Goal: Task Accomplishment & Management: Manage account settings

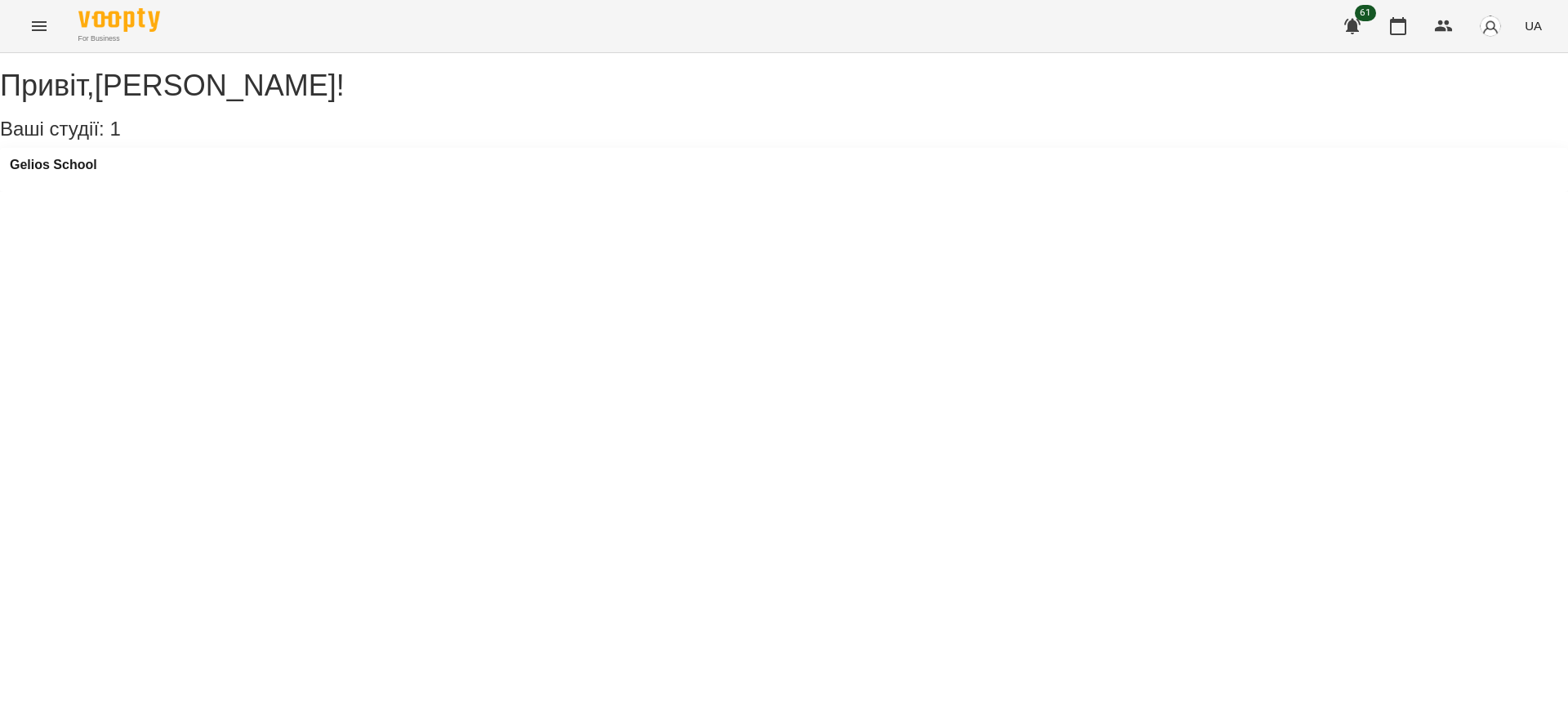
click at [11, 26] on div "For Business 61 UA" at bounding box center [784, 26] width 1568 height 52
click at [25, 27] on button "Menu" at bounding box center [39, 26] width 40 height 40
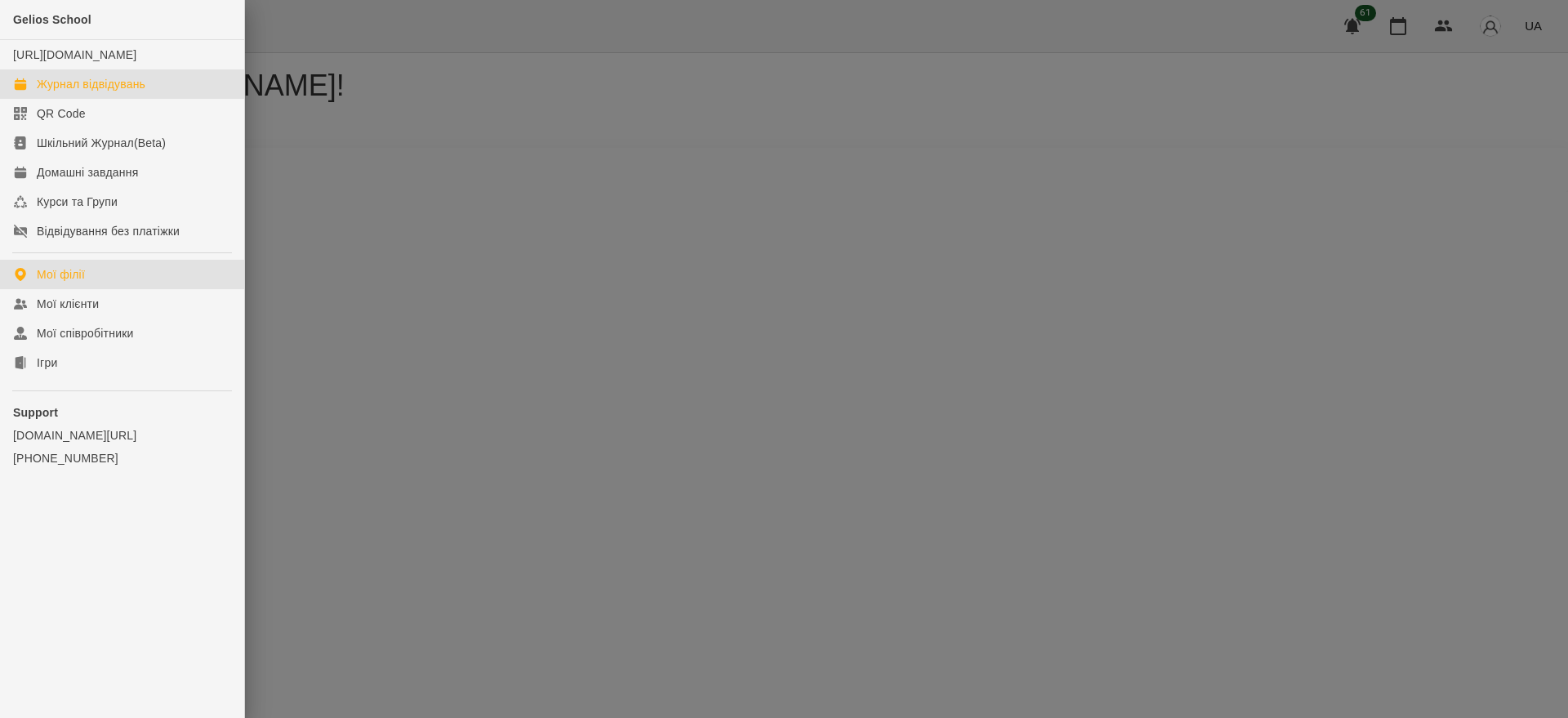
click at [60, 92] on div "Журнал відвідувань" at bounding box center [91, 85] width 108 height 17
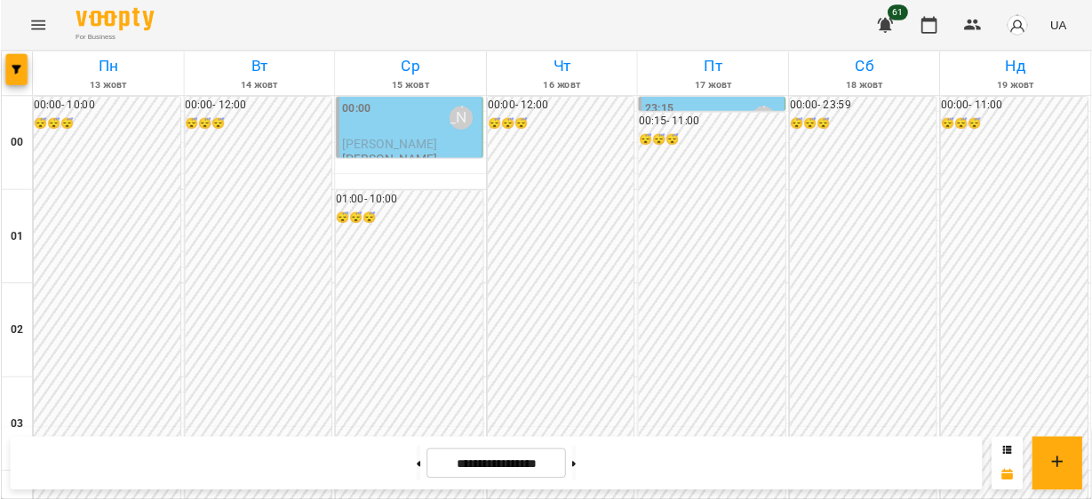
scroll to position [1767, 0]
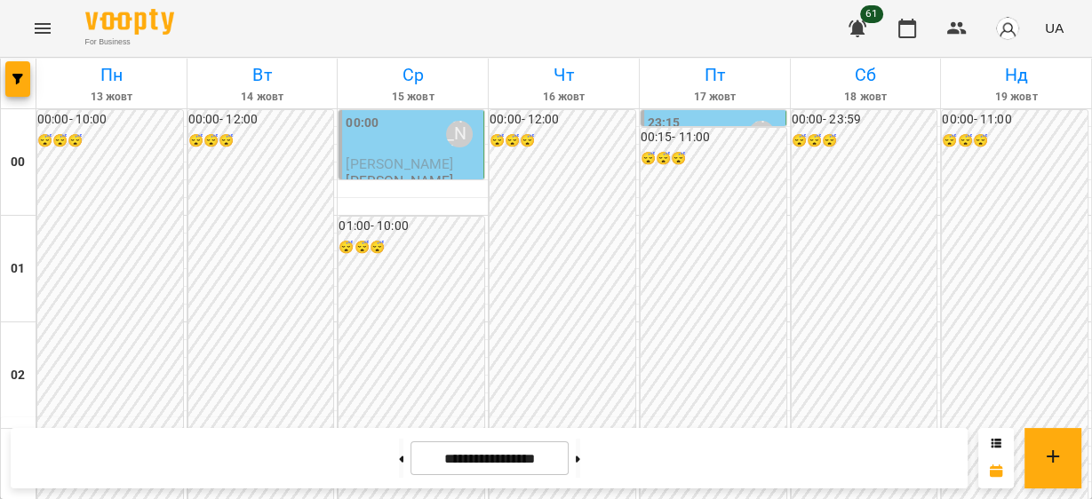
drag, startPoint x: 1354, startPoint y: 0, endPoint x: 588, endPoint y: 31, distance: 766.6
click at [588, 31] on div "For Business 61 UA" at bounding box center [546, 28] width 1092 height 57
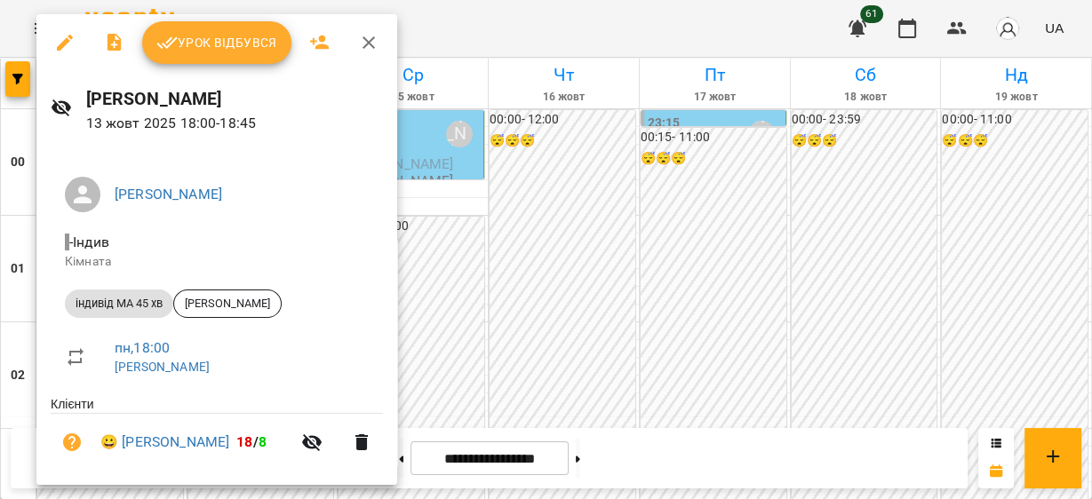
click at [363, 45] on icon "button" at bounding box center [368, 42] width 21 height 21
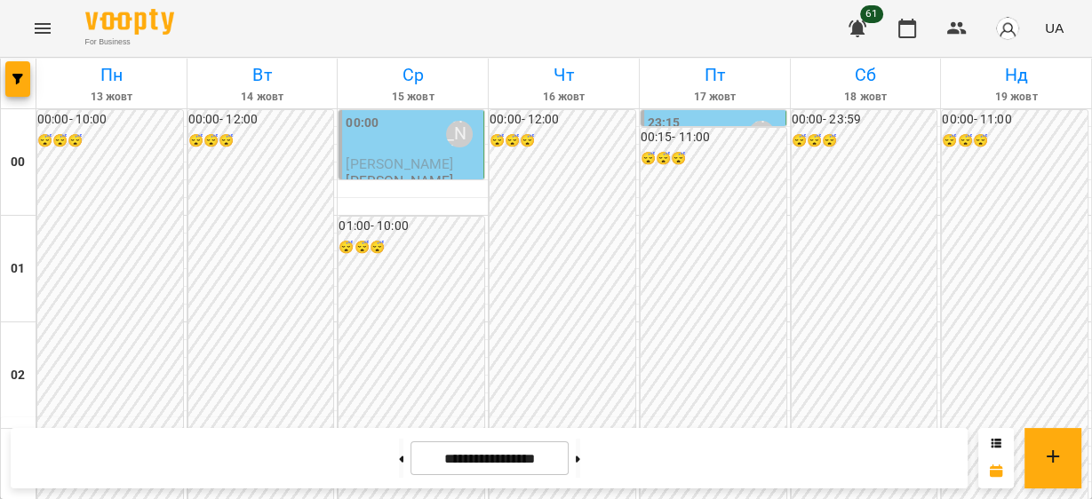
scroll to position [1483, 0]
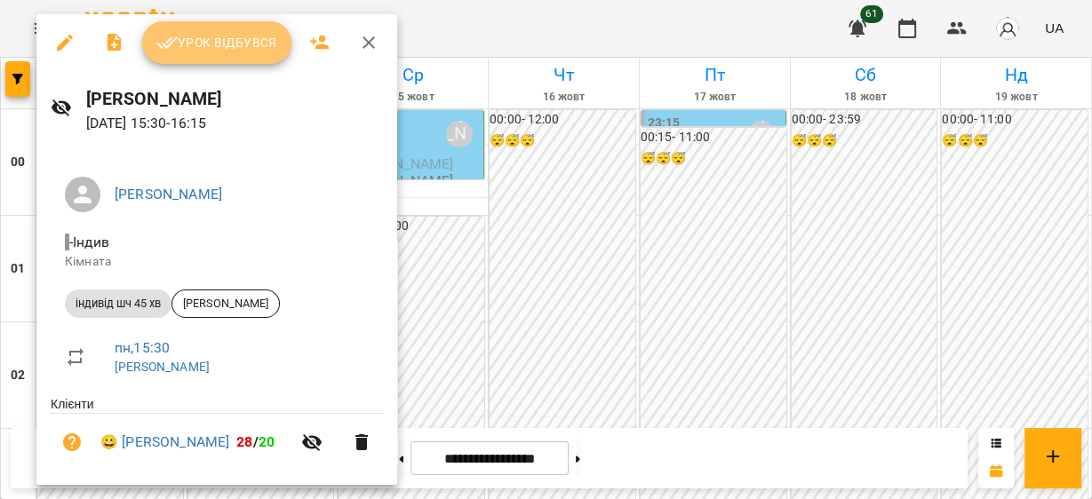
click at [243, 44] on span "Урок відбувся" at bounding box center [216, 42] width 121 height 21
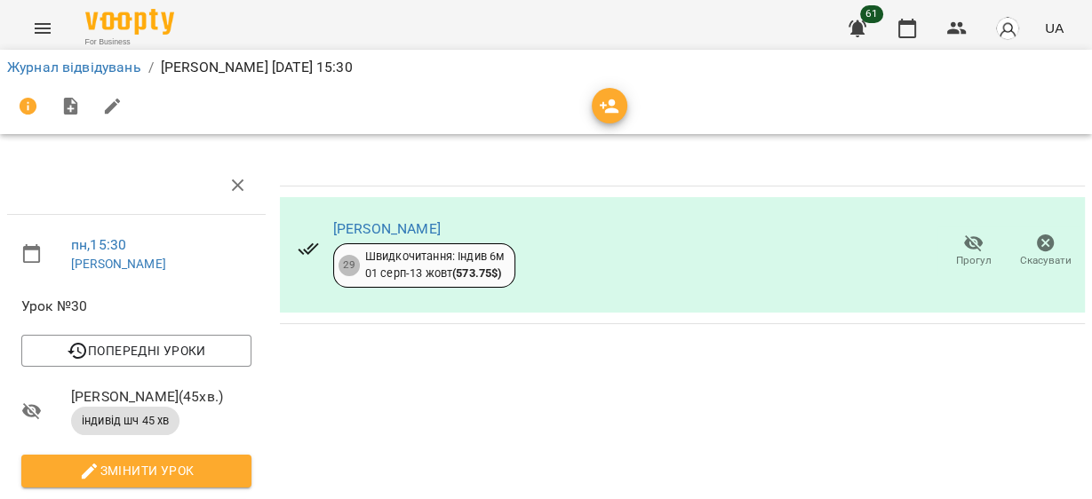
click at [44, 34] on icon "Menu" at bounding box center [42, 28] width 21 height 21
